Goal: Task Accomplishment & Management: Manage account settings

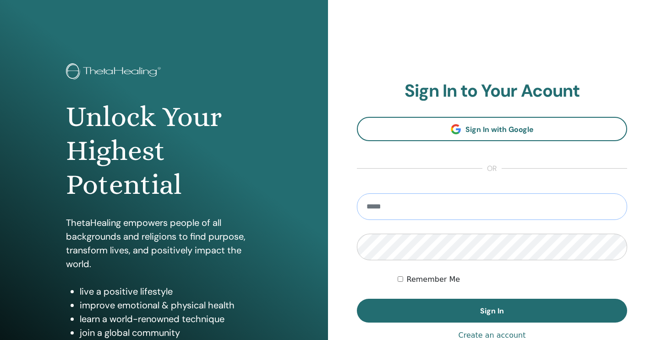
type input "**********"
click at [492, 311] on button "Sign In" at bounding box center [492, 311] width 270 height 24
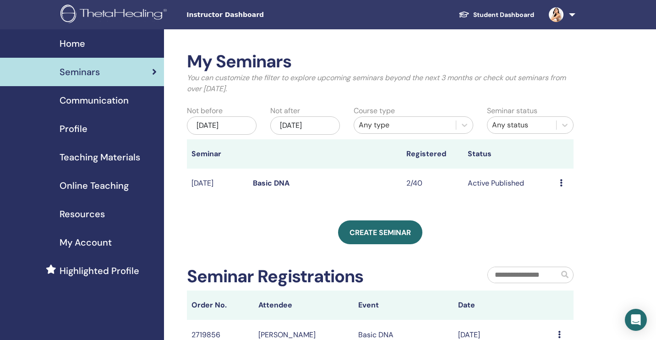
click at [558, 16] on img at bounding box center [556, 14] width 15 height 15
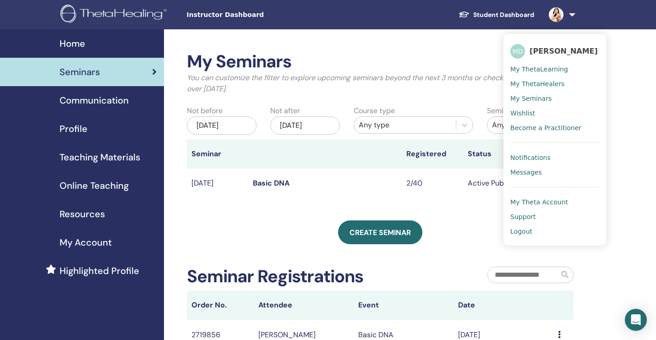
click at [628, 135] on div "My Seminars You can customize the filter to explore upcoming seminars beyond th…" at bounding box center [410, 268] width 492 height 478
